Goal: Information Seeking & Learning: Learn about a topic

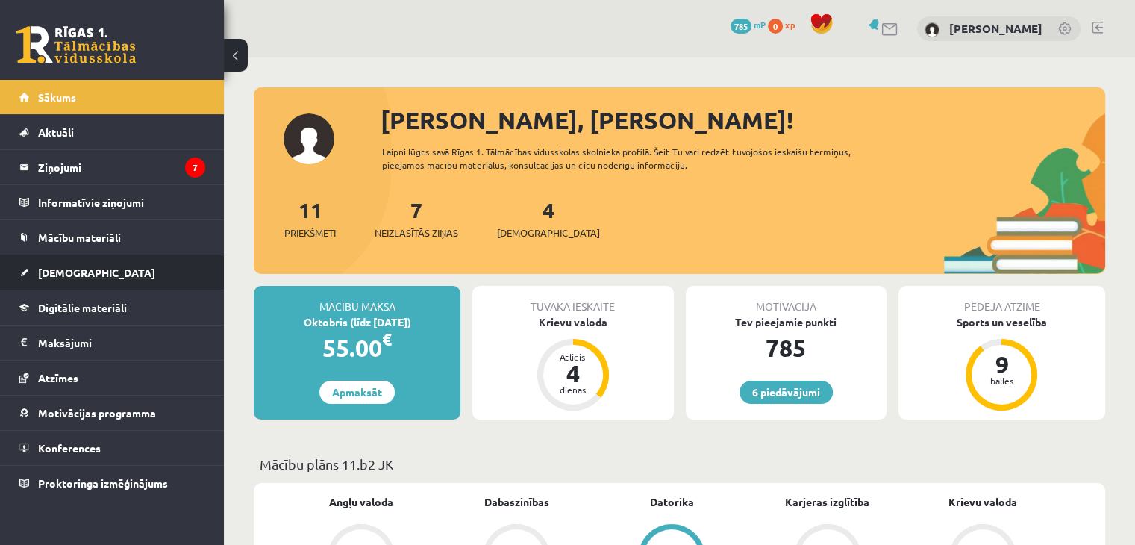
click at [66, 269] on span "[DEMOGRAPHIC_DATA]" at bounding box center [96, 272] width 117 height 13
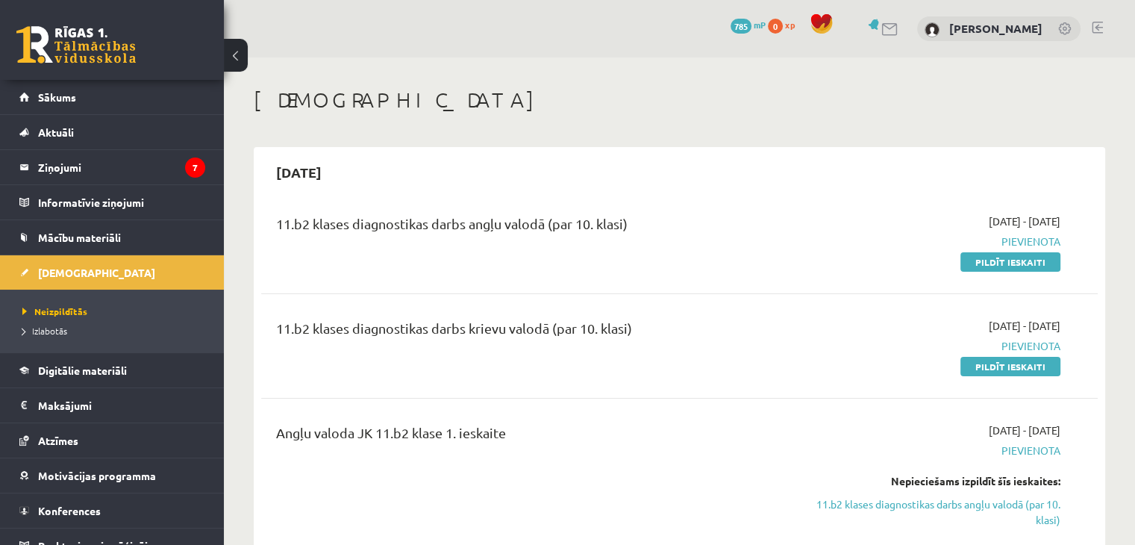
click at [845, 332] on div "2025-09-01 - 2025-09-15 Pievienota Pildīt ieskaiti" at bounding box center [937, 346] width 269 height 56
click at [84, 243] on link "Mācību materiāli" at bounding box center [112, 237] width 186 height 34
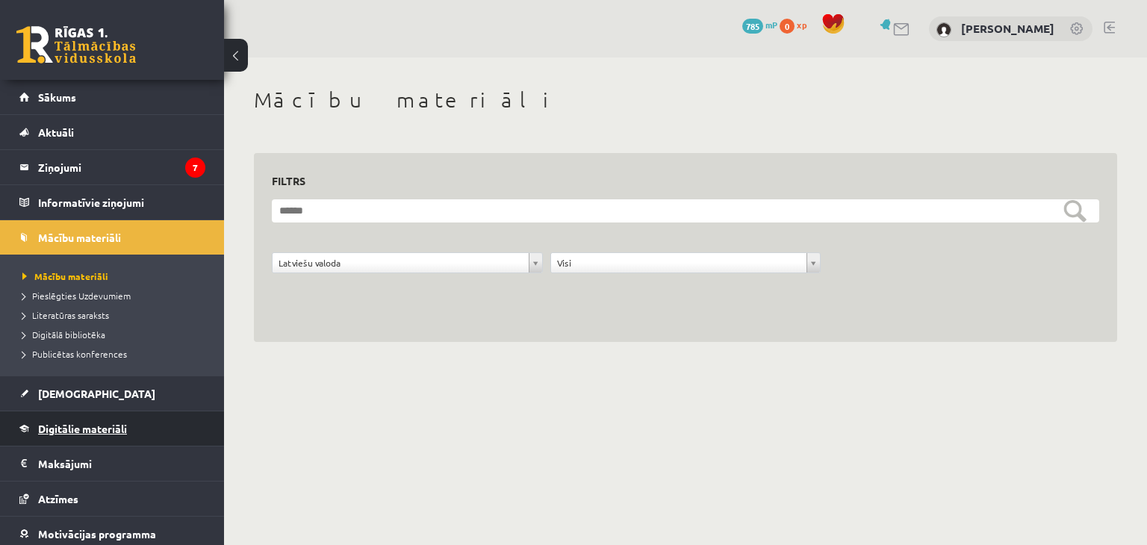
click at [69, 435] on link "Digitālie materiāli" at bounding box center [112, 428] width 186 height 34
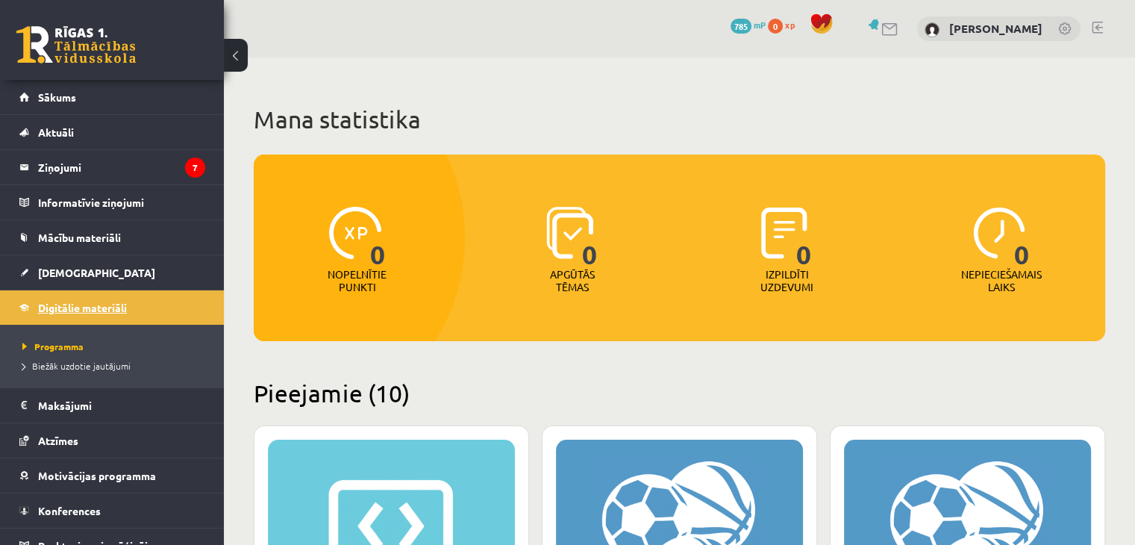
click at [69, 435] on span "Atzīmes" at bounding box center [58, 440] width 40 height 13
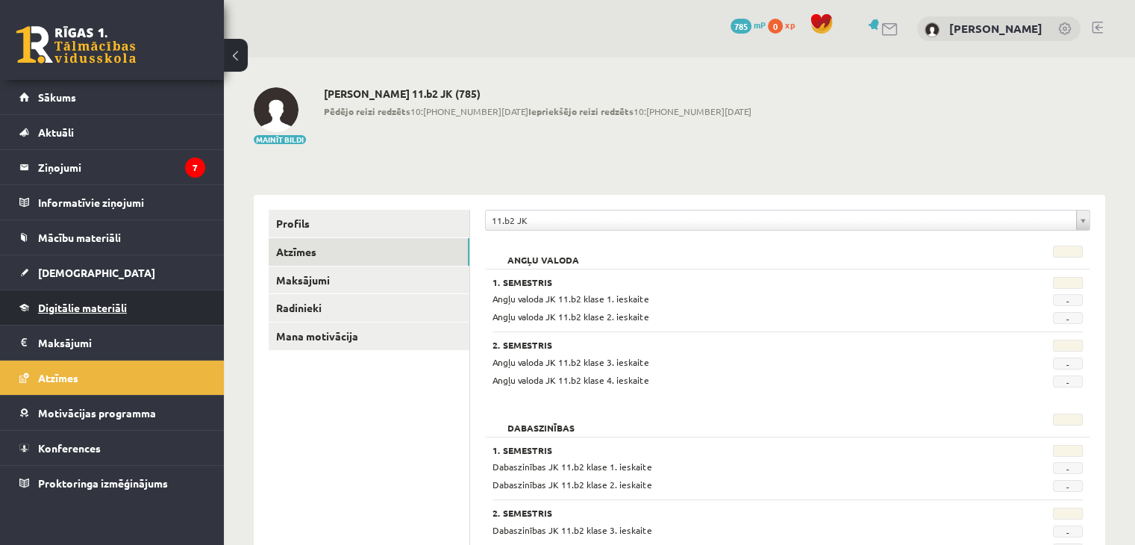
click at [69, 435] on link "Konferences" at bounding box center [112, 448] width 186 height 34
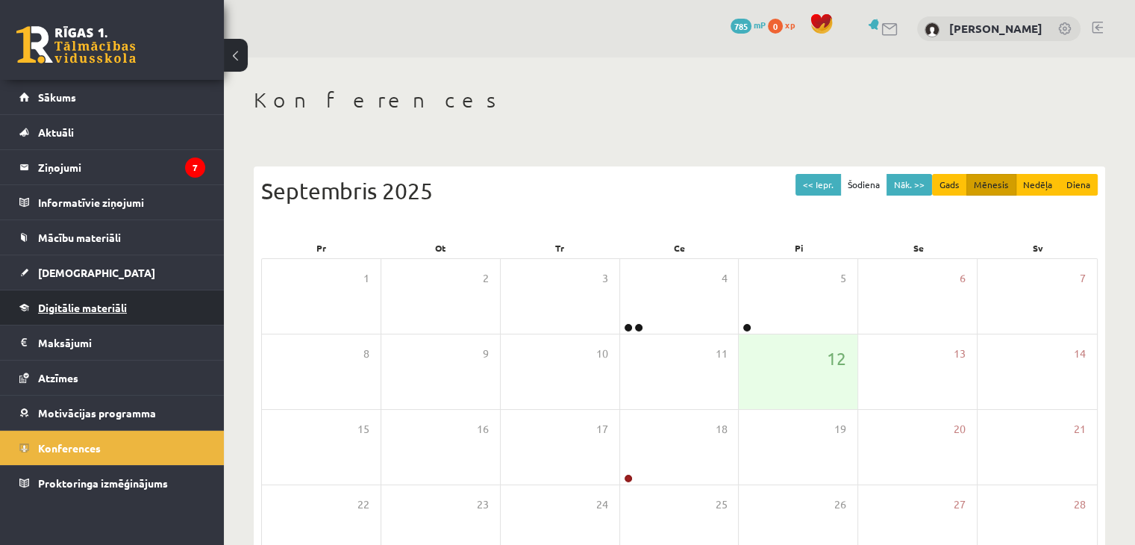
click at [96, 311] on span "Digitālie materiāli" at bounding box center [82, 307] width 89 height 13
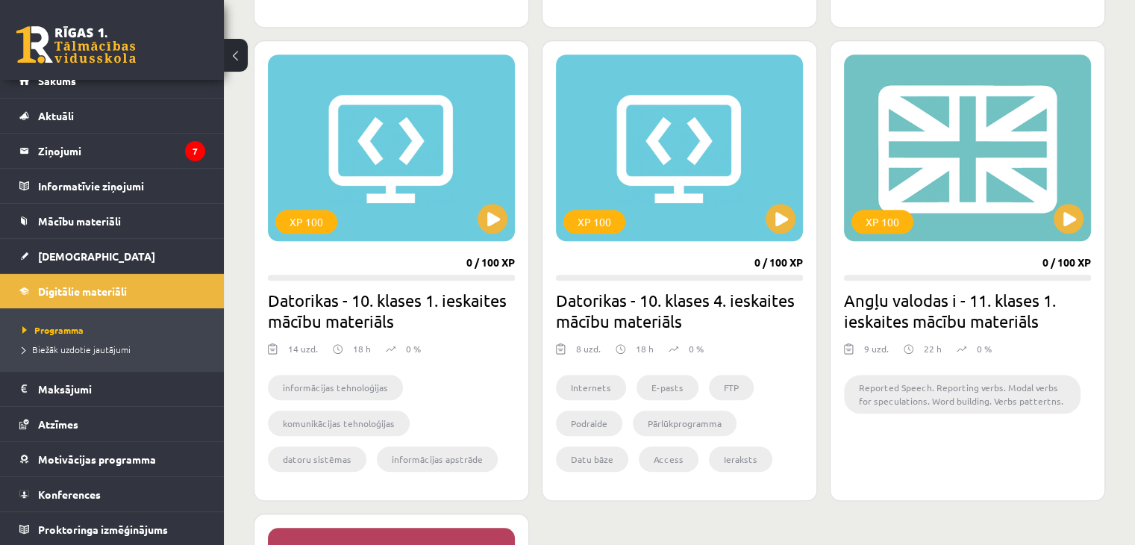
scroll to position [1344, 0]
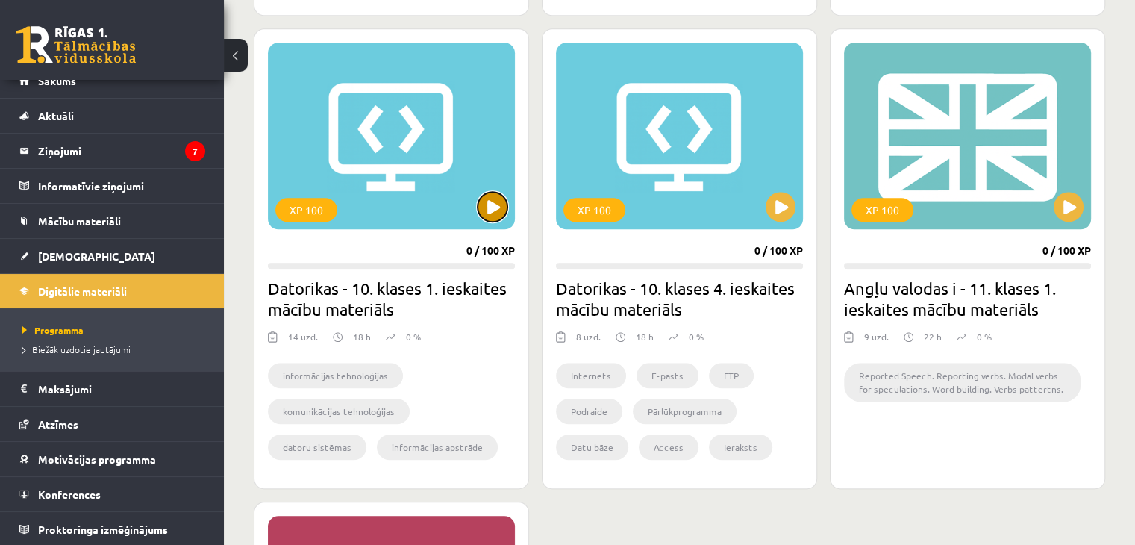
click at [487, 205] on button at bounding box center [493, 207] width 30 height 30
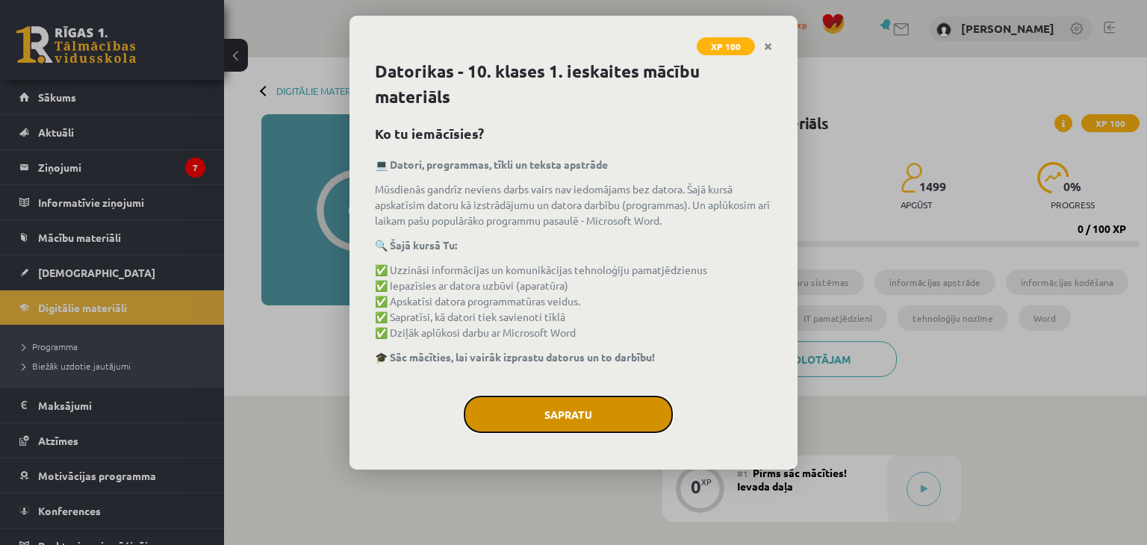
click at [528, 425] on button "Sapratu" at bounding box center [568, 414] width 209 height 37
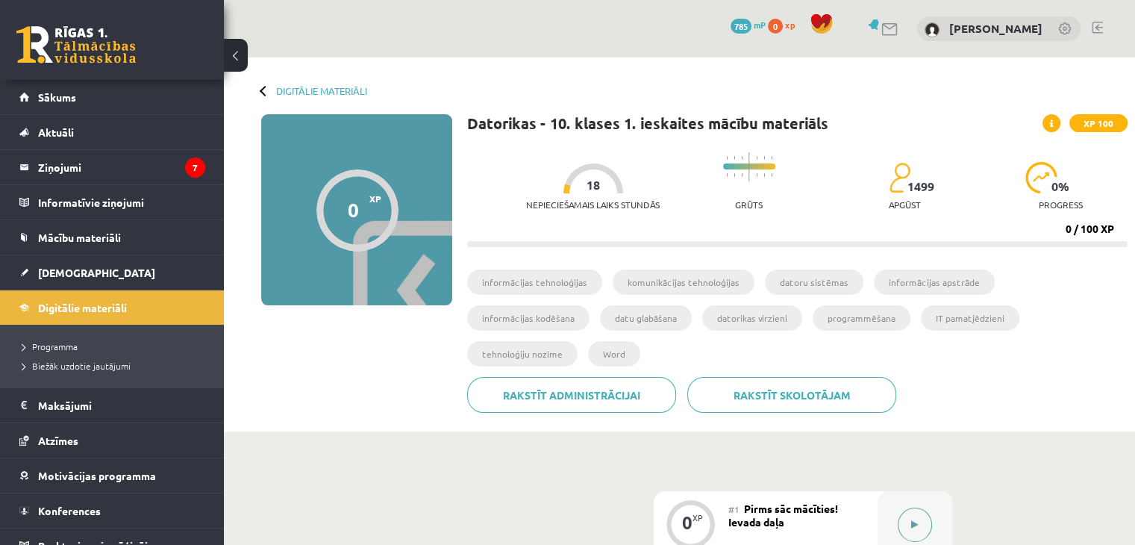
click at [917, 508] on button at bounding box center [915, 525] width 34 height 34
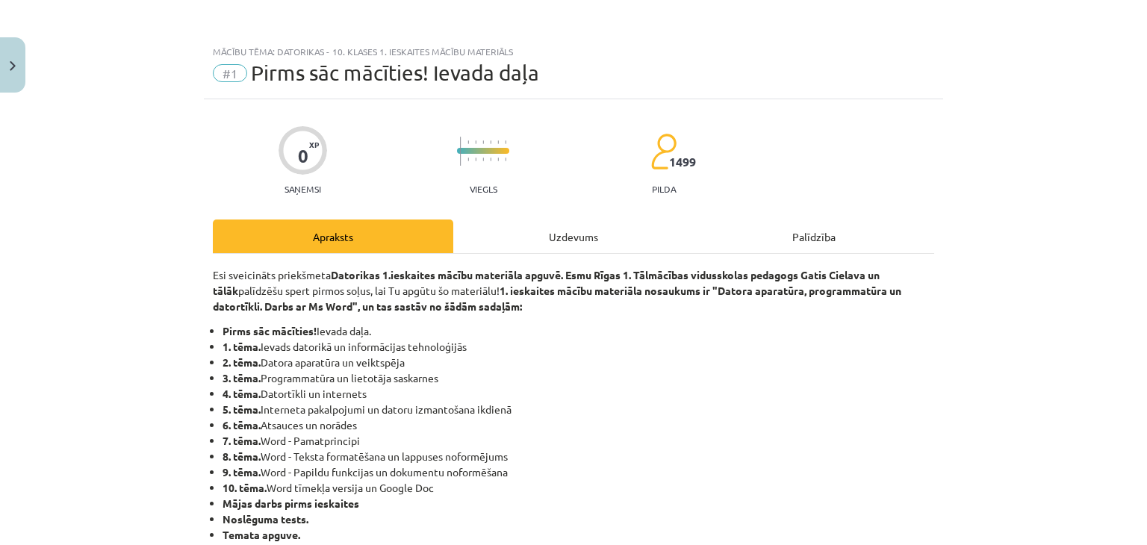
click at [849, 118] on div "0 XP Saņemsi Viegls 1499 pilda" at bounding box center [573, 155] width 721 height 77
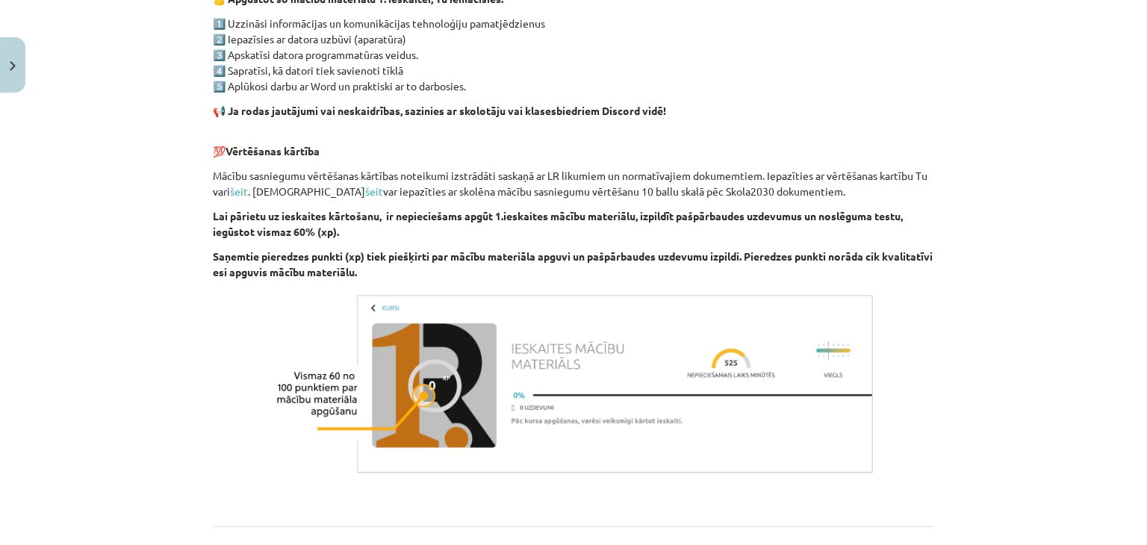
scroll to position [1010, 0]
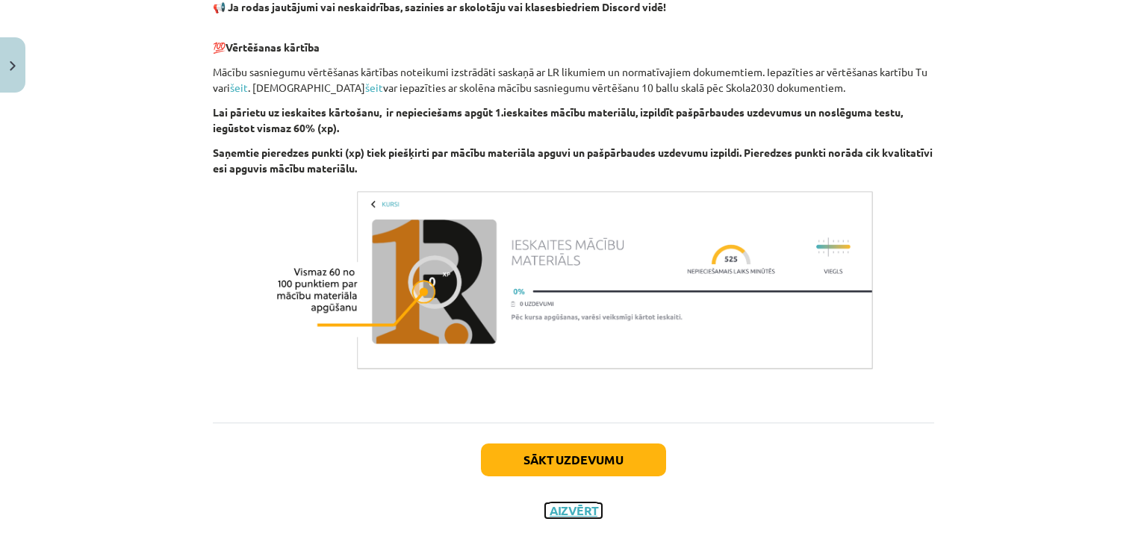
click at [581, 506] on button "Aizvērt" at bounding box center [573, 510] width 57 height 15
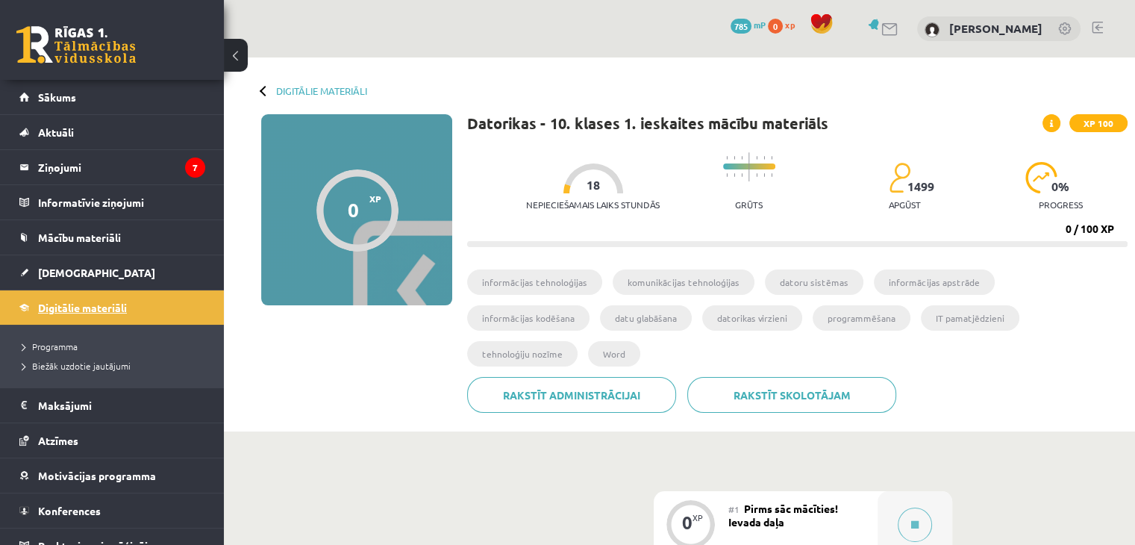
click at [72, 314] on link "Digitālie materiāli" at bounding box center [112, 307] width 186 height 34
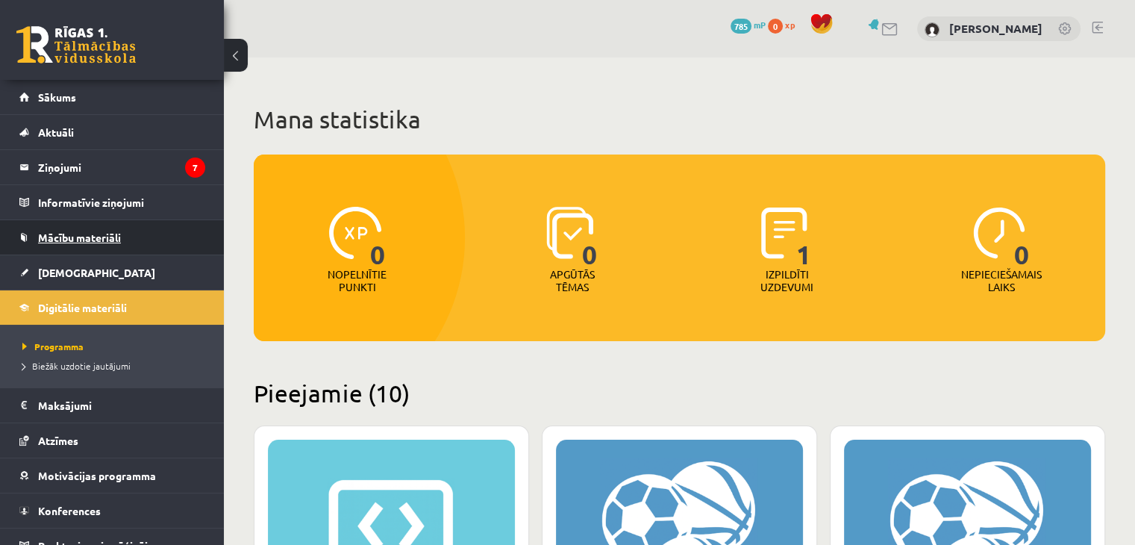
click at [110, 241] on span "Mācību materiāli" at bounding box center [79, 237] width 83 height 13
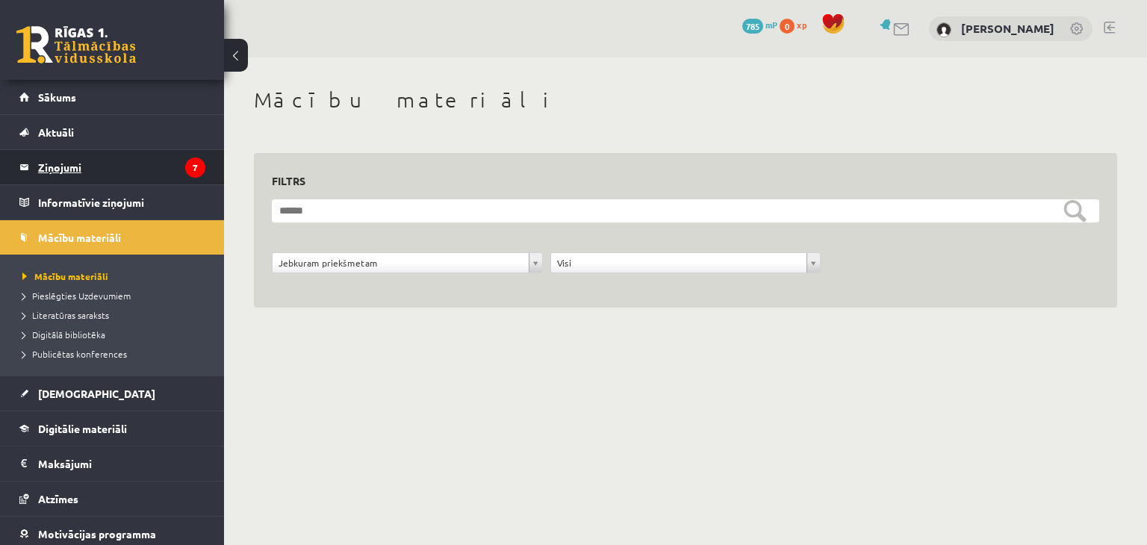
click at [63, 172] on legend "Ziņojumi 7" at bounding box center [121, 167] width 167 height 34
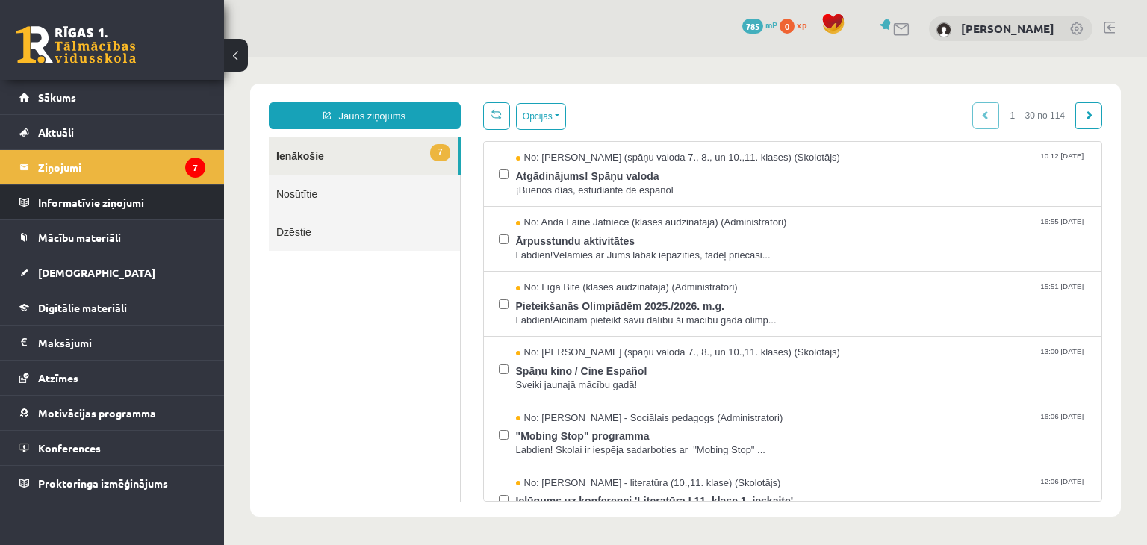
click at [107, 205] on legend "Informatīvie ziņojumi 0" at bounding box center [121, 202] width 167 height 34
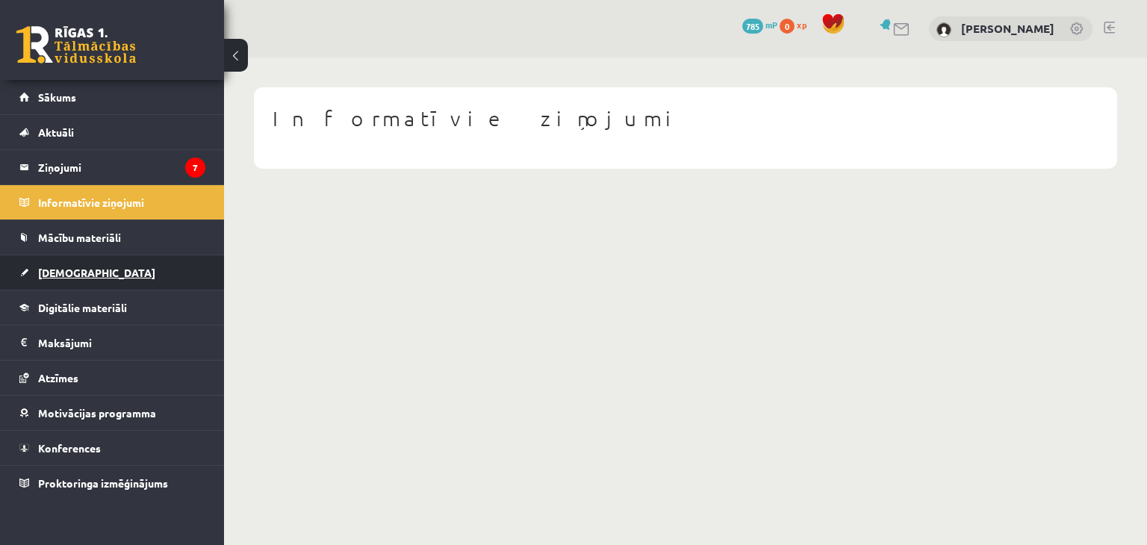
click at [99, 259] on link "[DEMOGRAPHIC_DATA]" at bounding box center [112, 272] width 186 height 34
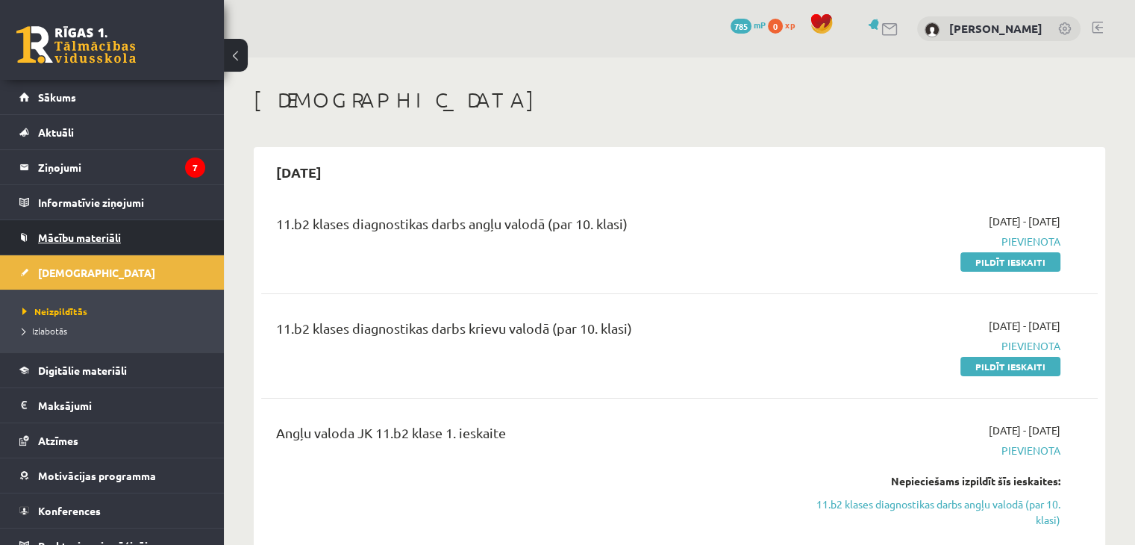
click at [82, 240] on span "Mācību materiāli" at bounding box center [79, 237] width 83 height 13
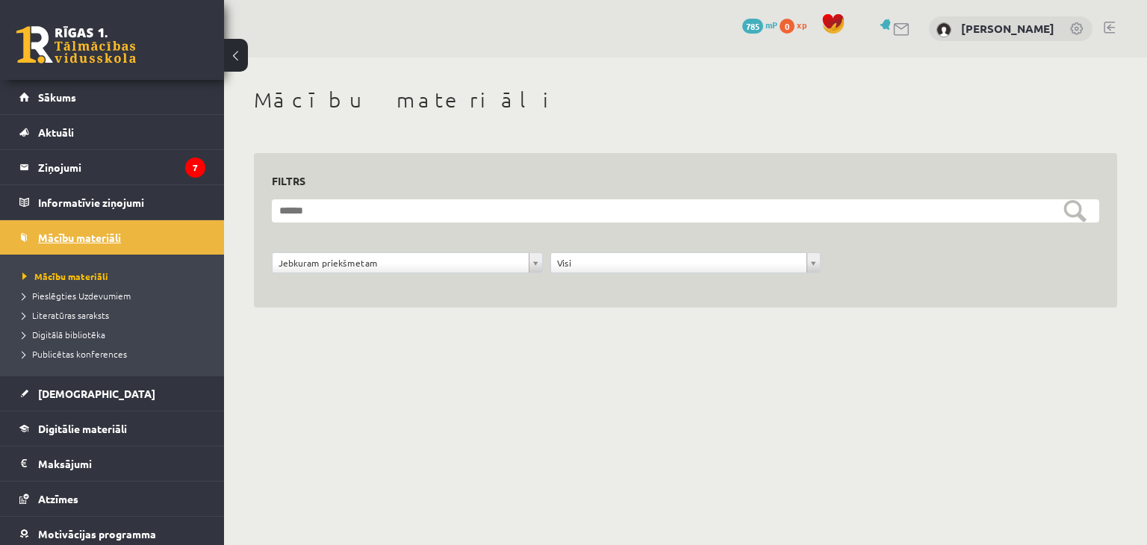
click at [82, 240] on span "Mācību materiāli" at bounding box center [79, 237] width 83 height 13
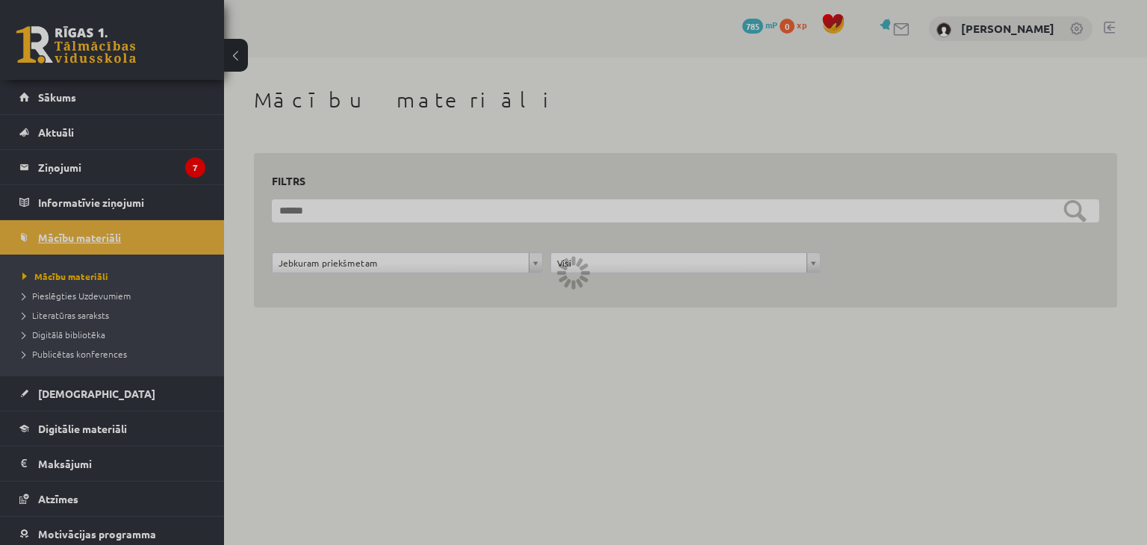
click at [82, 240] on div at bounding box center [573, 272] width 1147 height 545
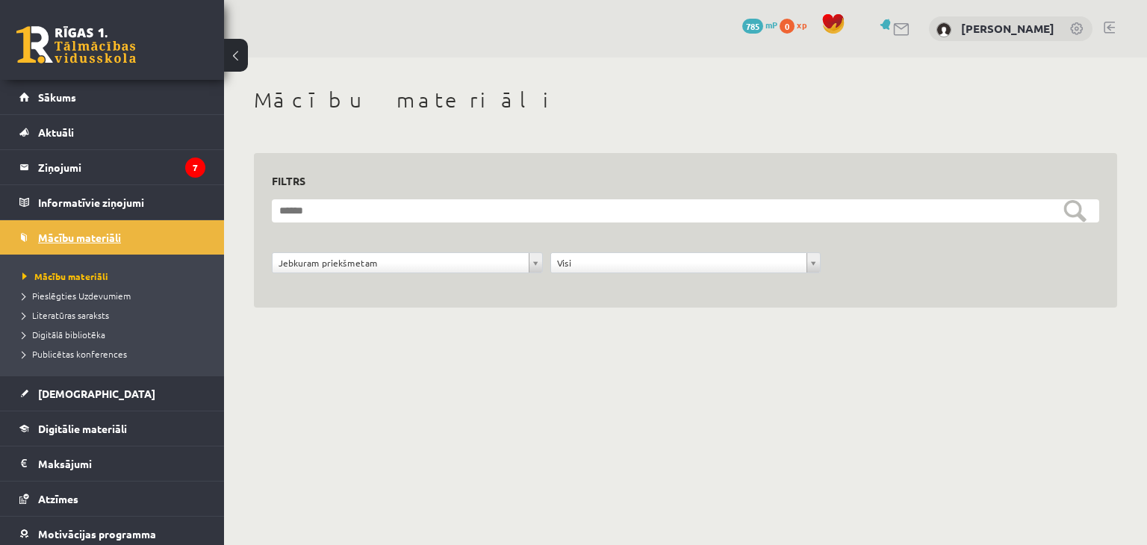
click at [82, 240] on span "Mācību materiāli" at bounding box center [79, 237] width 83 height 13
click at [63, 49] on link at bounding box center [75, 44] width 119 height 37
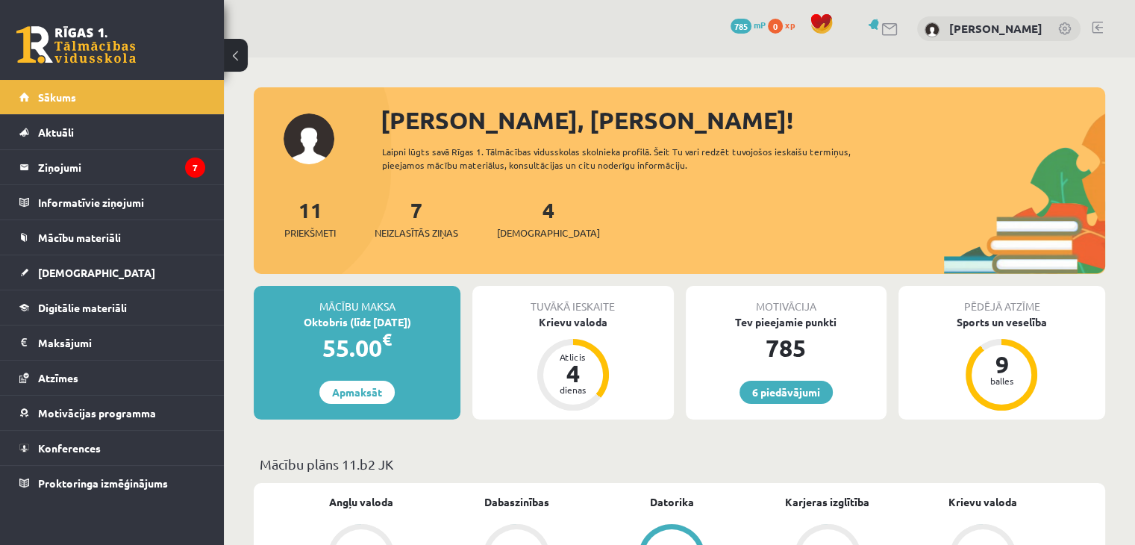
click at [63, 52] on link at bounding box center [75, 44] width 119 height 37
click at [102, 234] on span "Mācību materiāli" at bounding box center [79, 237] width 83 height 13
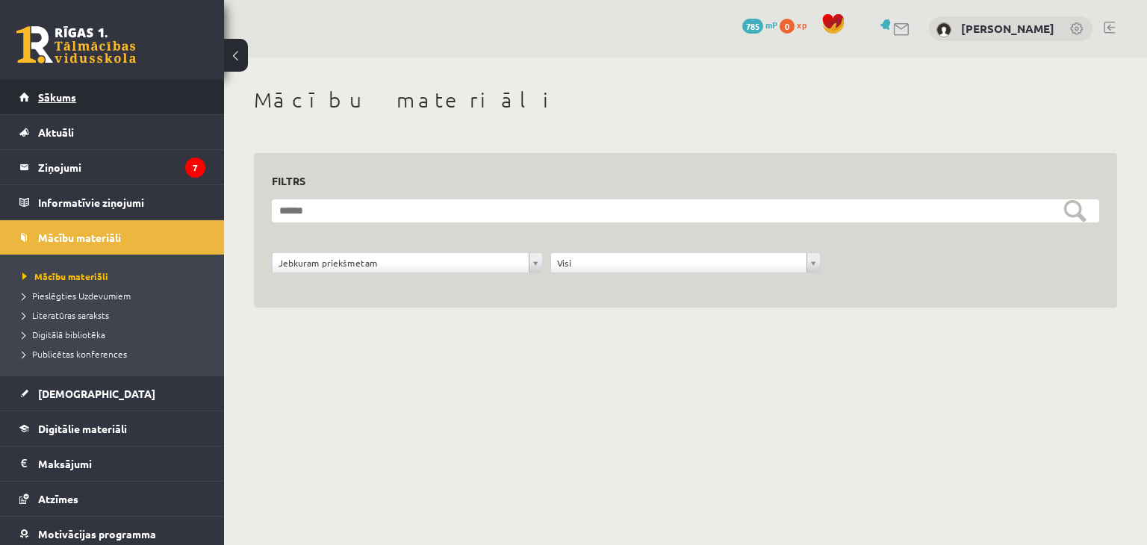
click at [53, 94] on span "Sākums" at bounding box center [57, 96] width 38 height 13
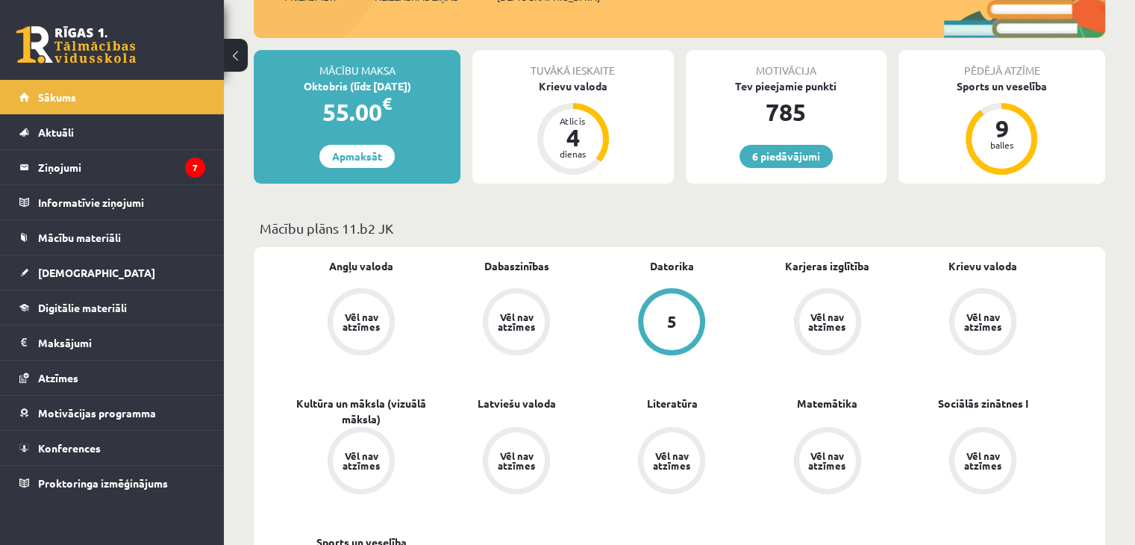
scroll to position [239, 0]
